Goal: Task Accomplishment & Management: Use online tool/utility

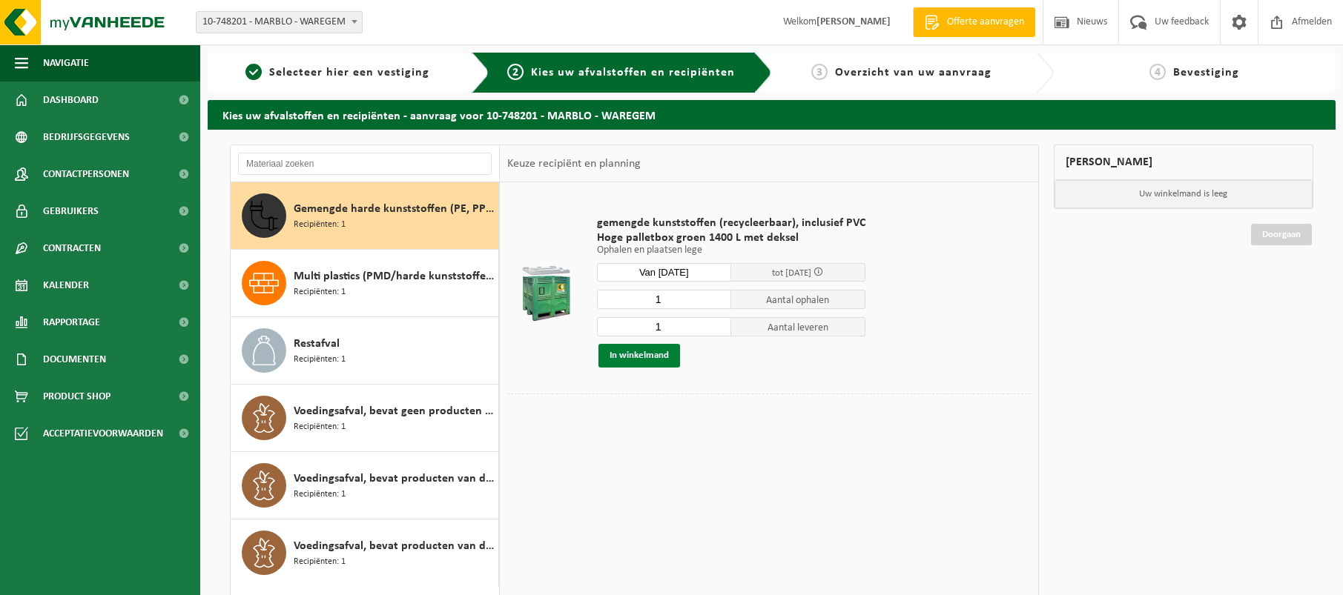
click at [658, 357] on button "In winkelmand" at bounding box center [639, 356] width 82 height 24
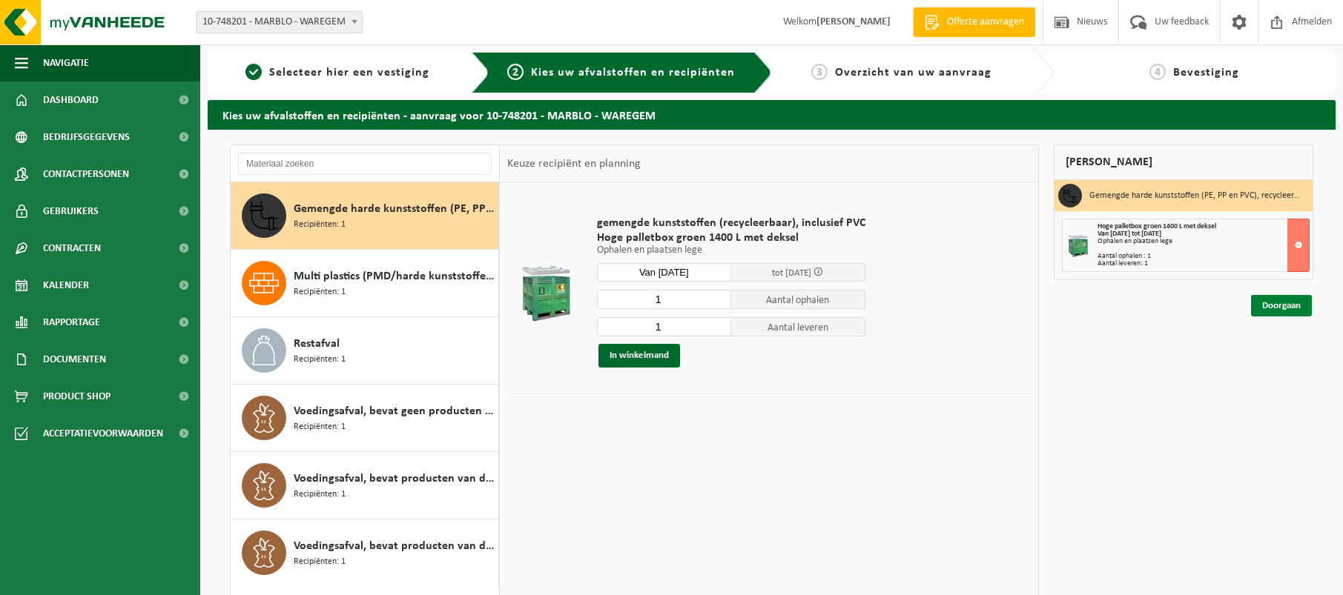
click at [1288, 306] on link "Doorgaan" at bounding box center [1281, 306] width 61 height 22
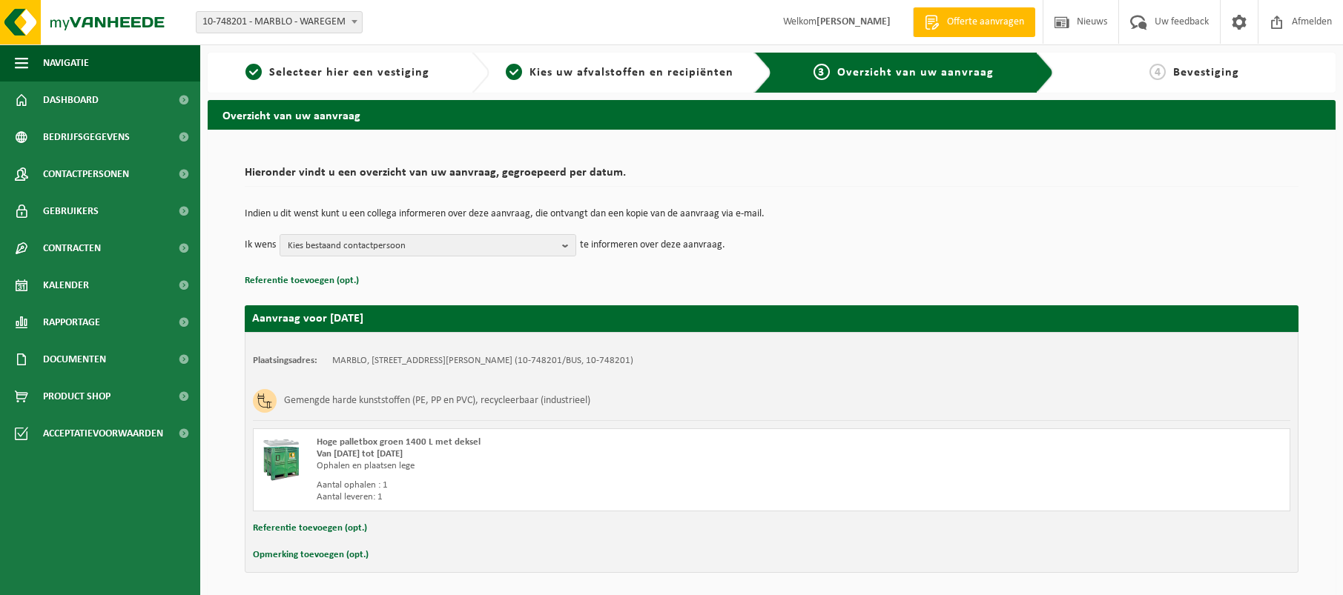
scroll to position [53, 0]
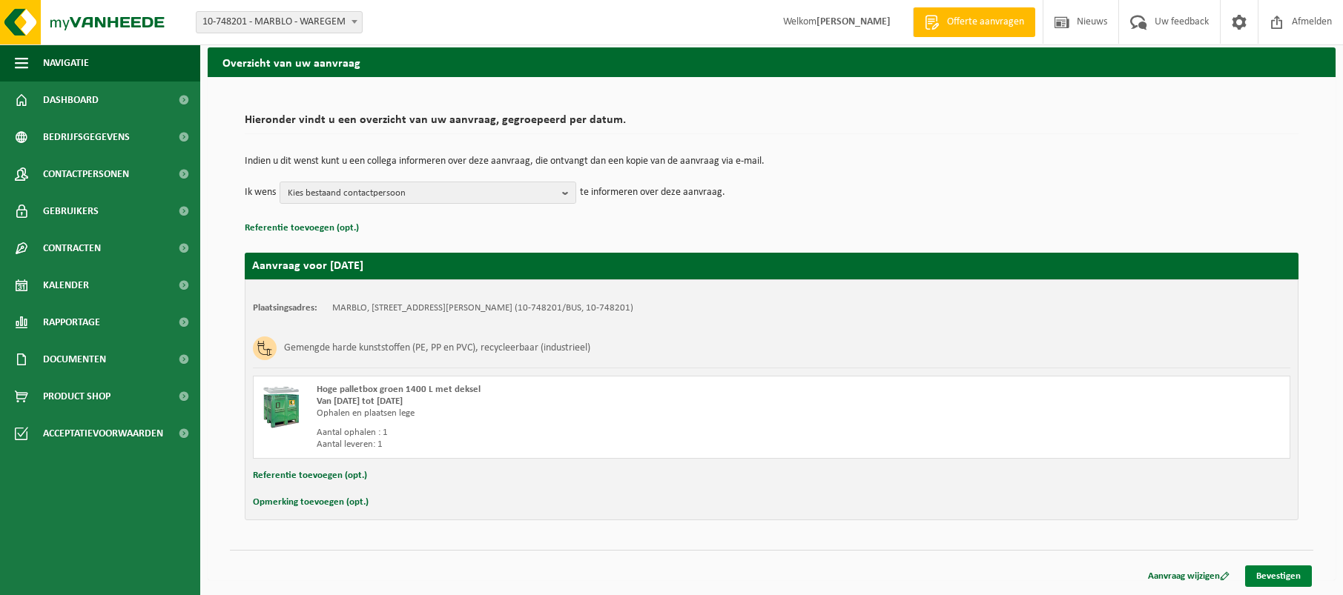
click at [1276, 580] on link "Bevestigen" at bounding box center [1278, 577] width 67 height 22
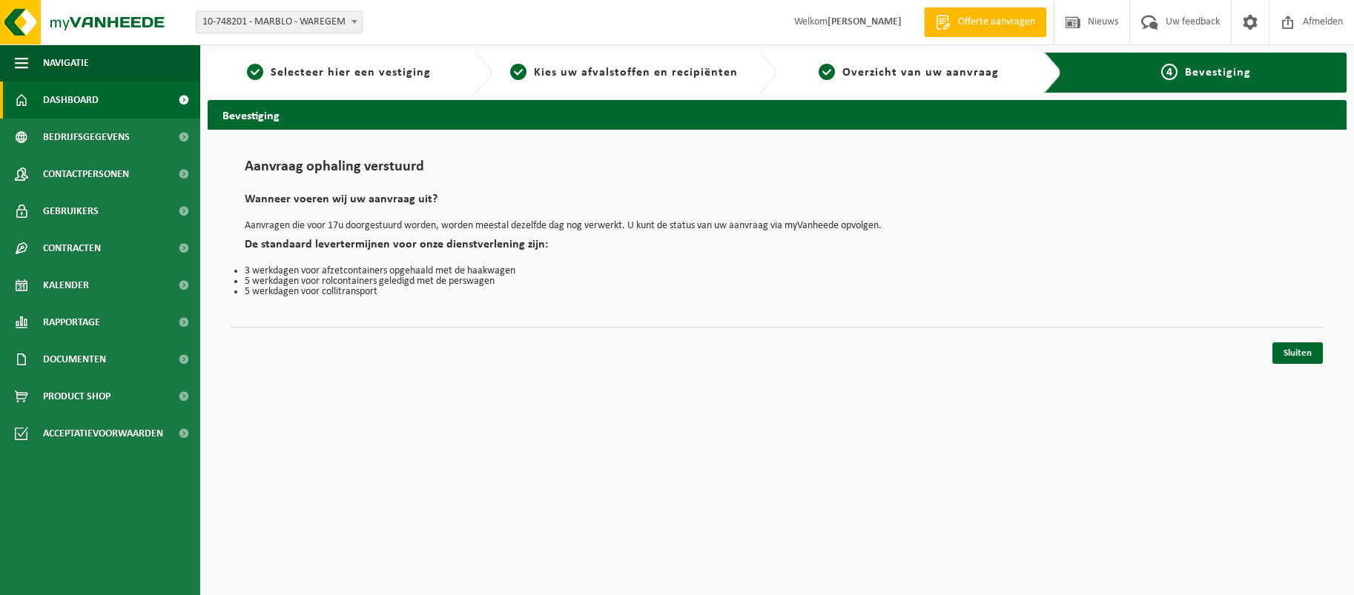
click at [62, 104] on span "Dashboard" at bounding box center [71, 100] width 56 height 37
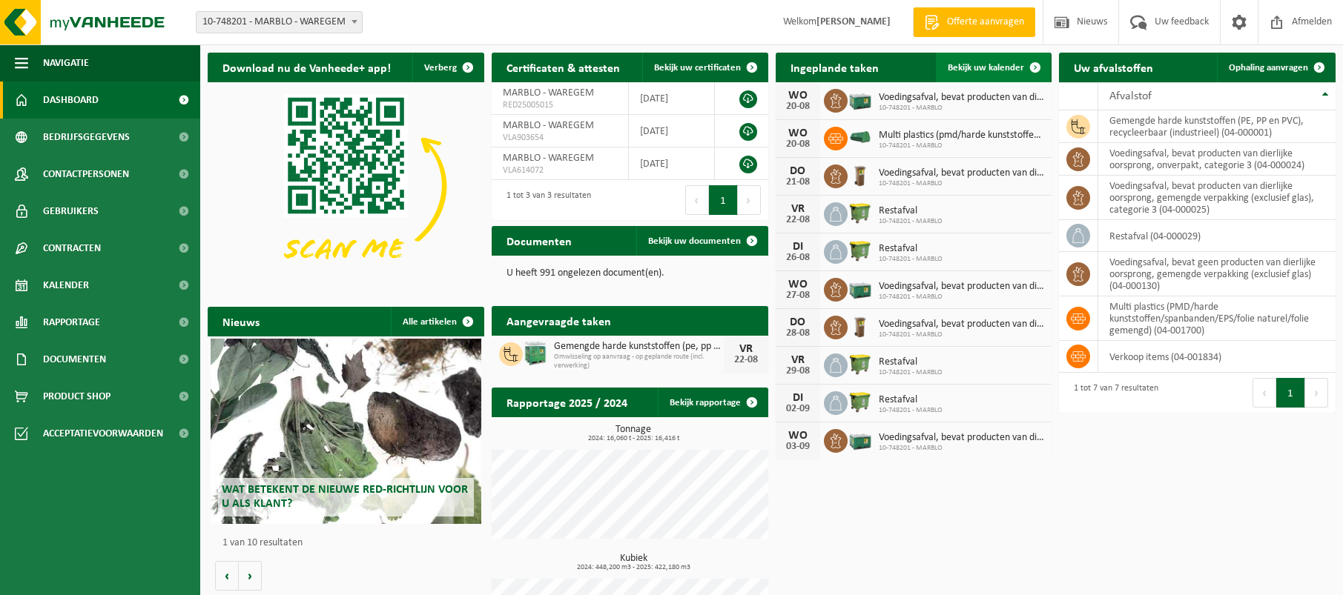
click at [986, 70] on span "Bekijk uw kalender" at bounding box center [986, 68] width 76 height 10
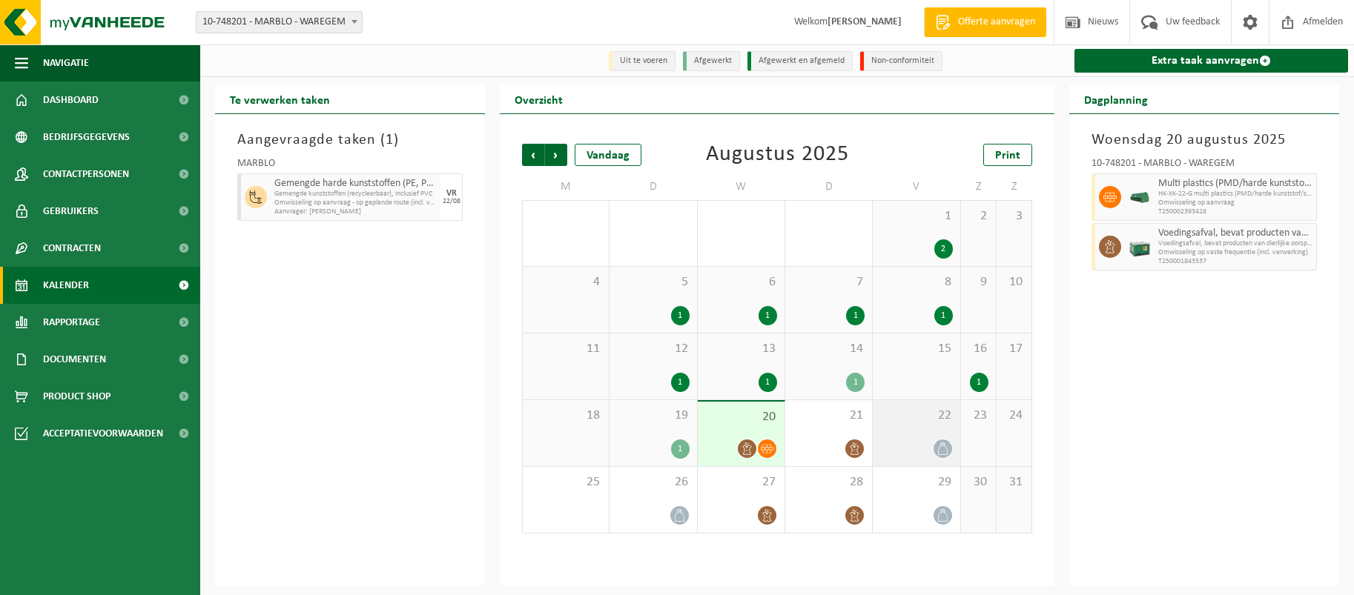
click at [943, 449] on icon at bounding box center [942, 449] width 13 height 13
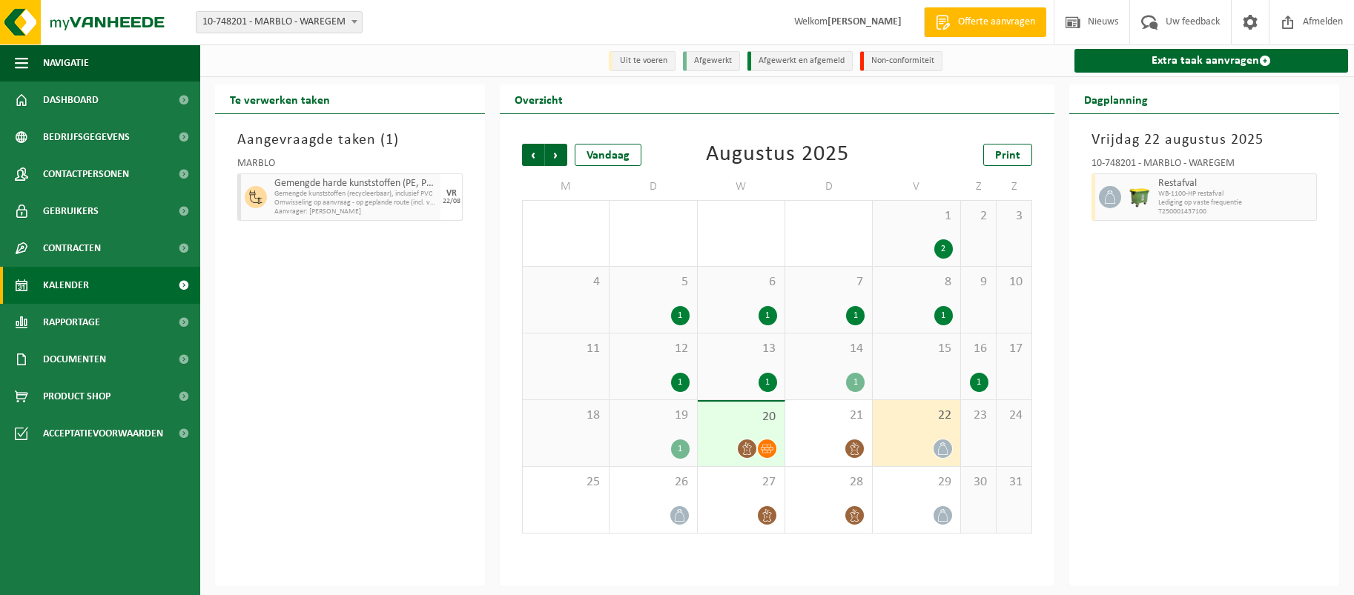
click at [753, 452] on icon at bounding box center [747, 449] width 13 height 13
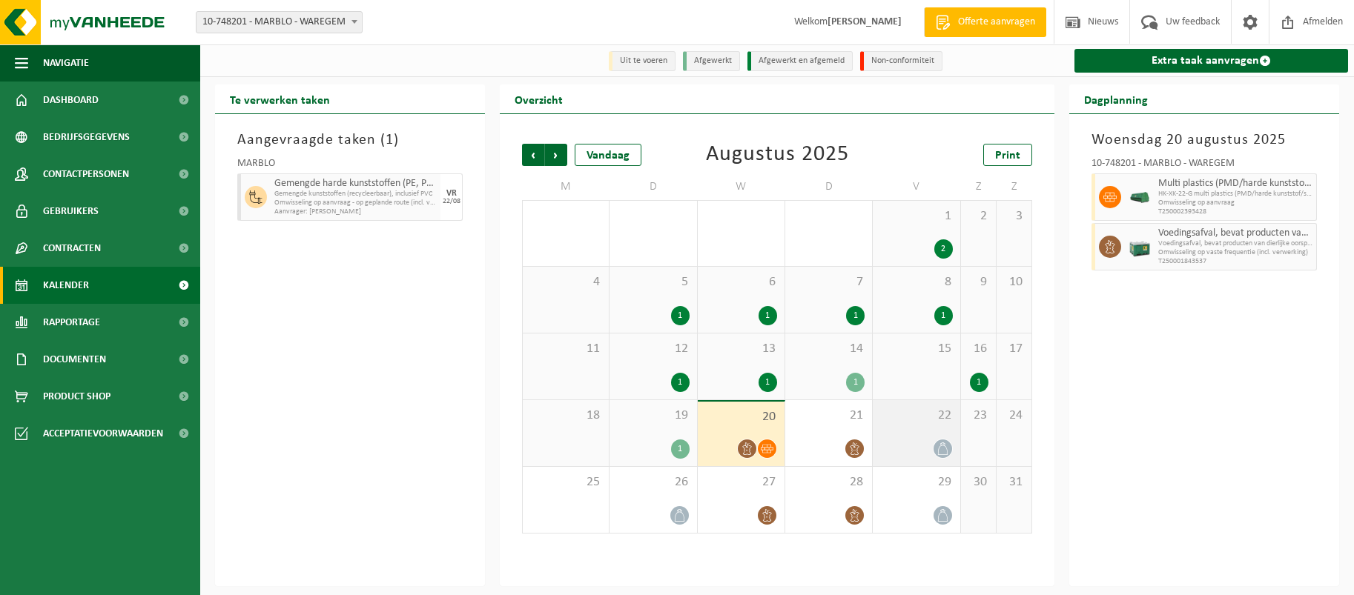
click at [896, 433] on div "22" at bounding box center [916, 433] width 87 height 66
